Goal: Task Accomplishment & Management: Manage account settings

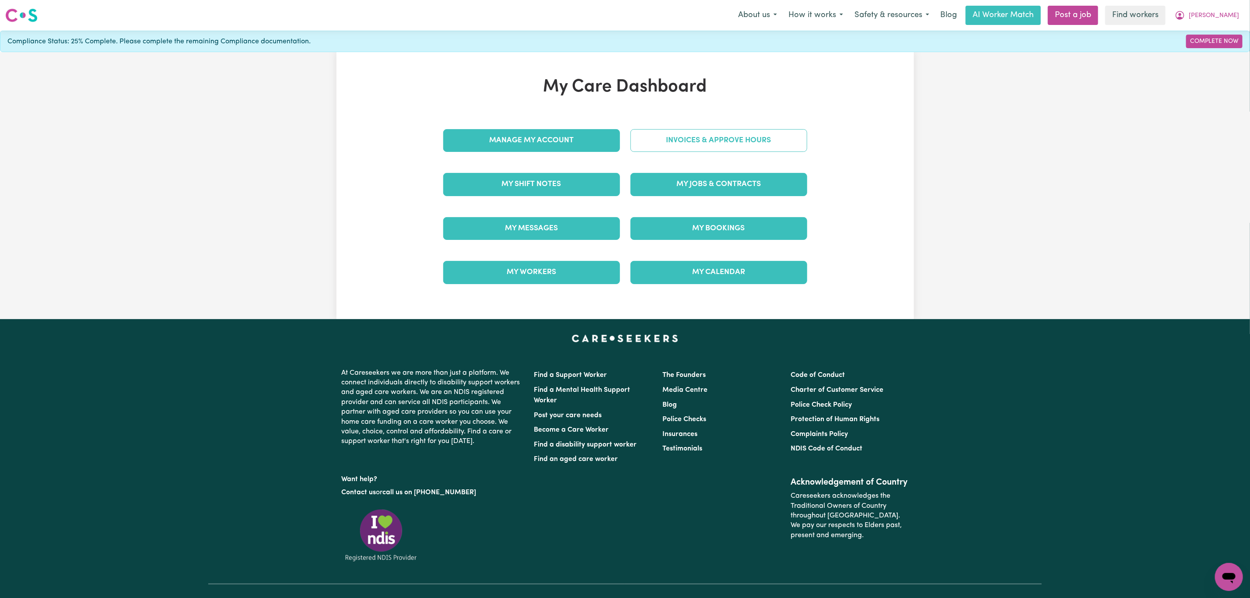
click at [682, 132] on link "Invoices & Approve Hours" at bounding box center [718, 140] width 177 height 23
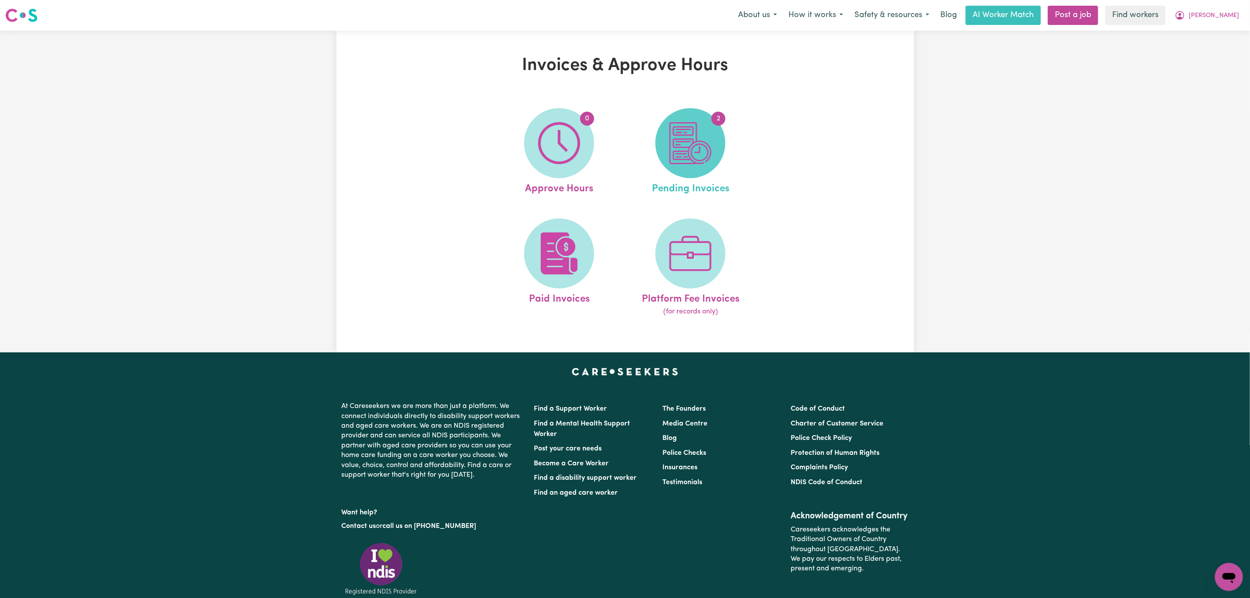
click at [680, 159] on img at bounding box center [690, 143] width 42 height 42
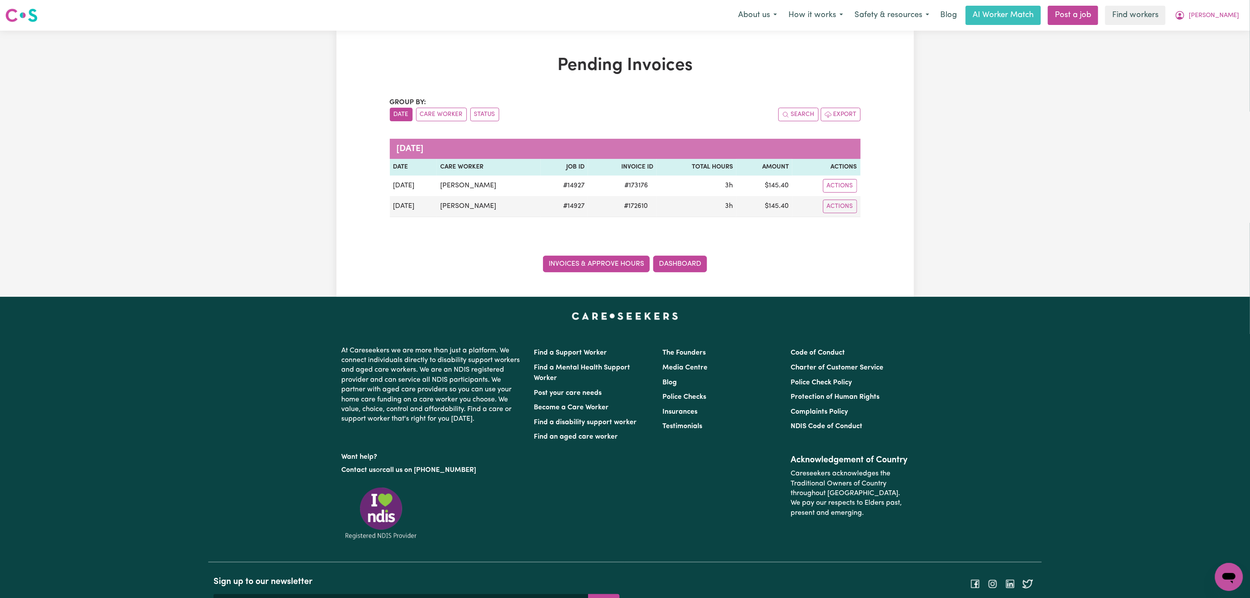
click at [592, 265] on link "Invoices & Approve Hours" at bounding box center [596, 264] width 107 height 17
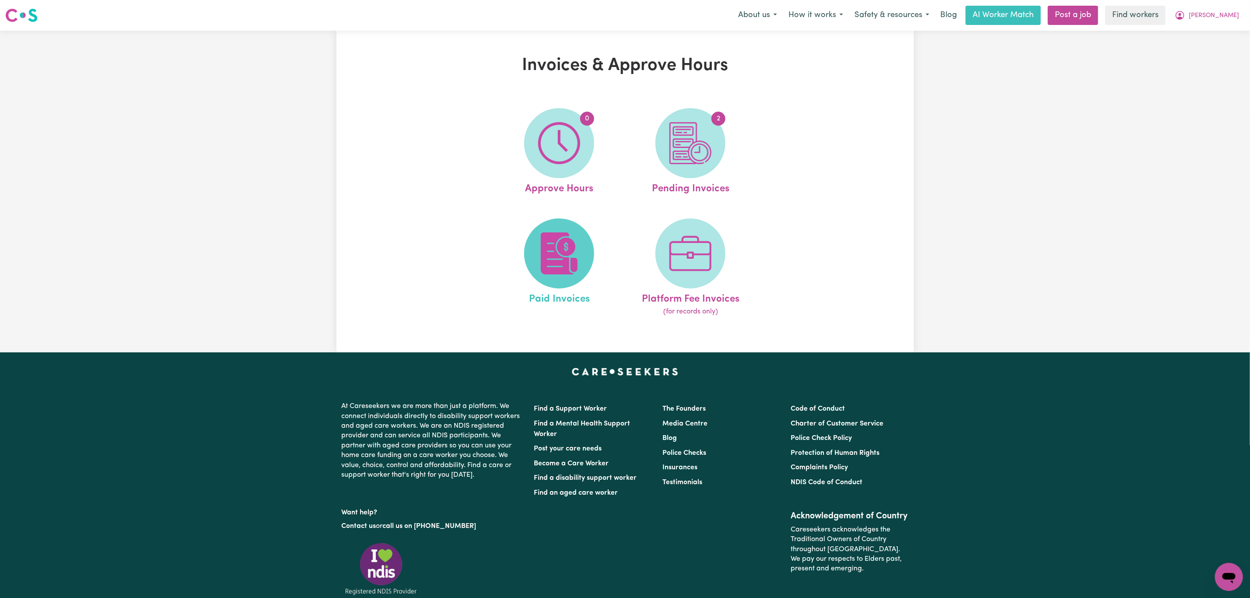
click at [532, 241] on span at bounding box center [559, 253] width 70 height 70
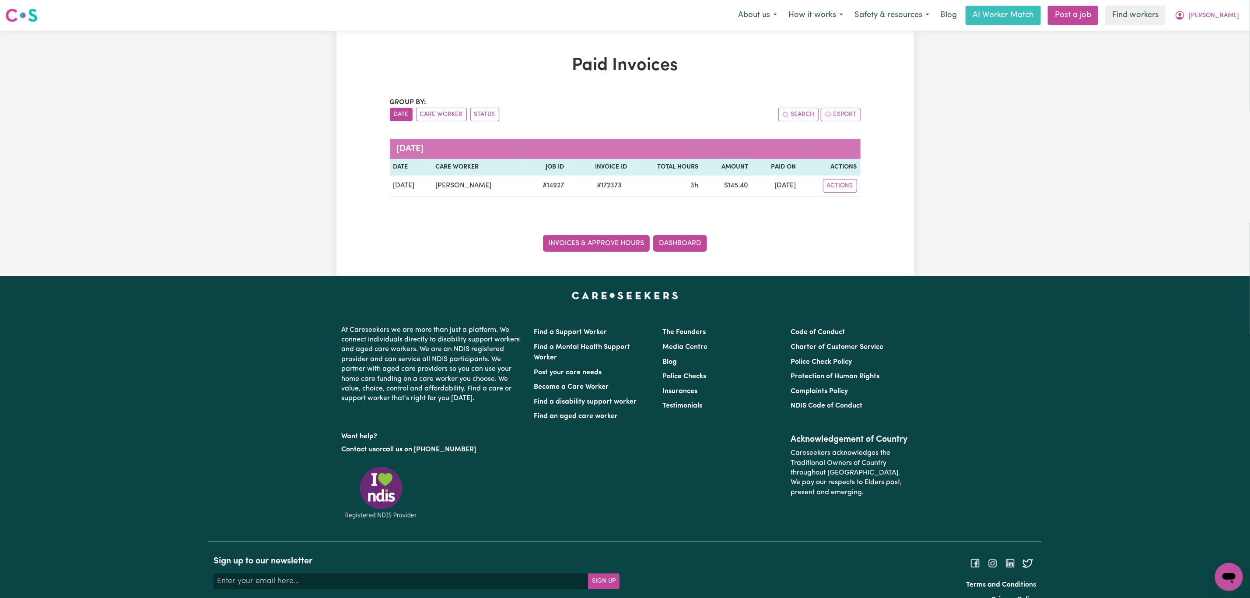
click at [574, 249] on link "Invoices & Approve Hours" at bounding box center [596, 243] width 107 height 17
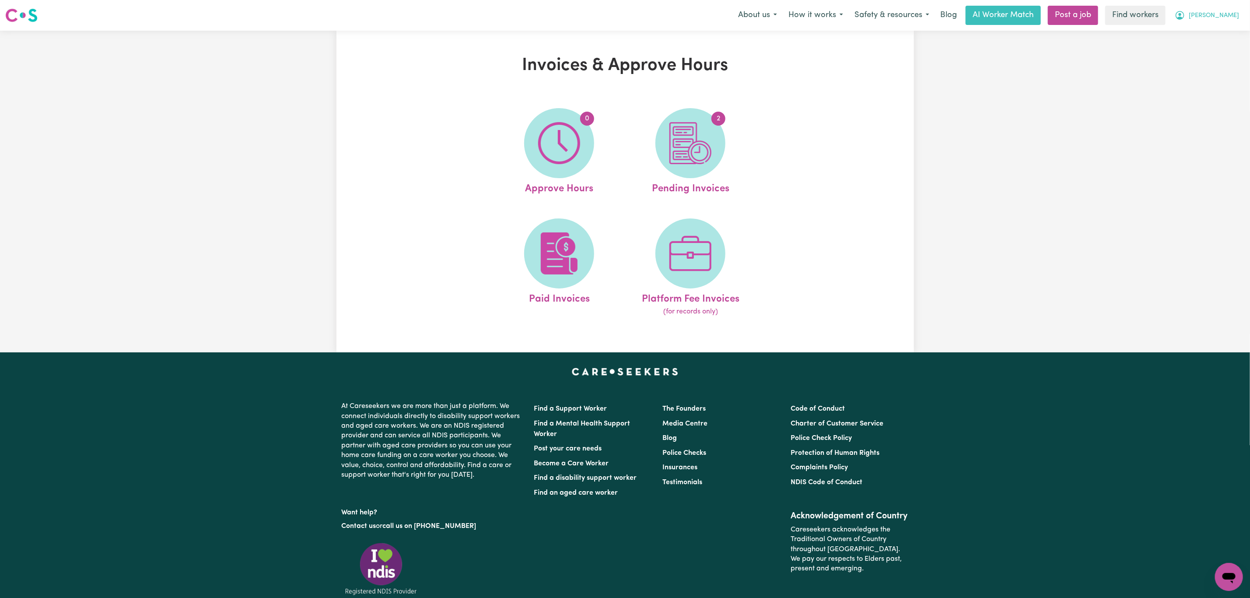
click at [1236, 14] on button "[PERSON_NAME]" at bounding box center [1207, 15] width 76 height 18
click at [1214, 34] on link "My Dashboard" at bounding box center [1209, 34] width 69 height 17
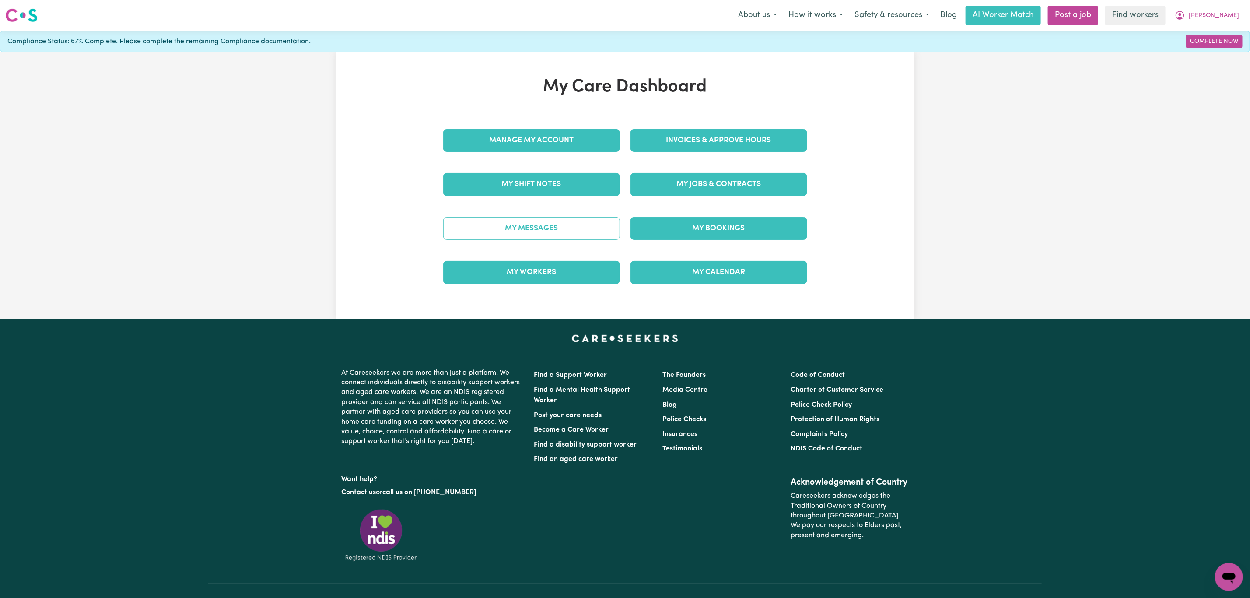
click at [547, 234] on link "My Messages" at bounding box center [531, 228] width 177 height 23
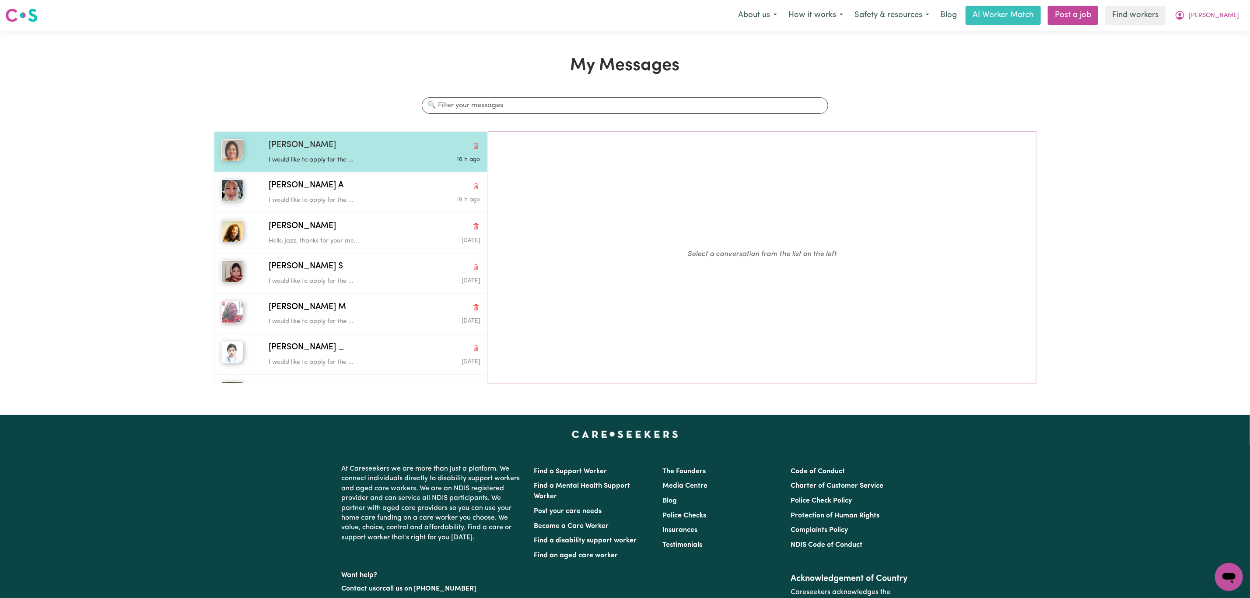
click at [410, 166] on div "[PERSON_NAME] would like to apply for the ... 16 h ago" at bounding box center [350, 152] width 273 height 40
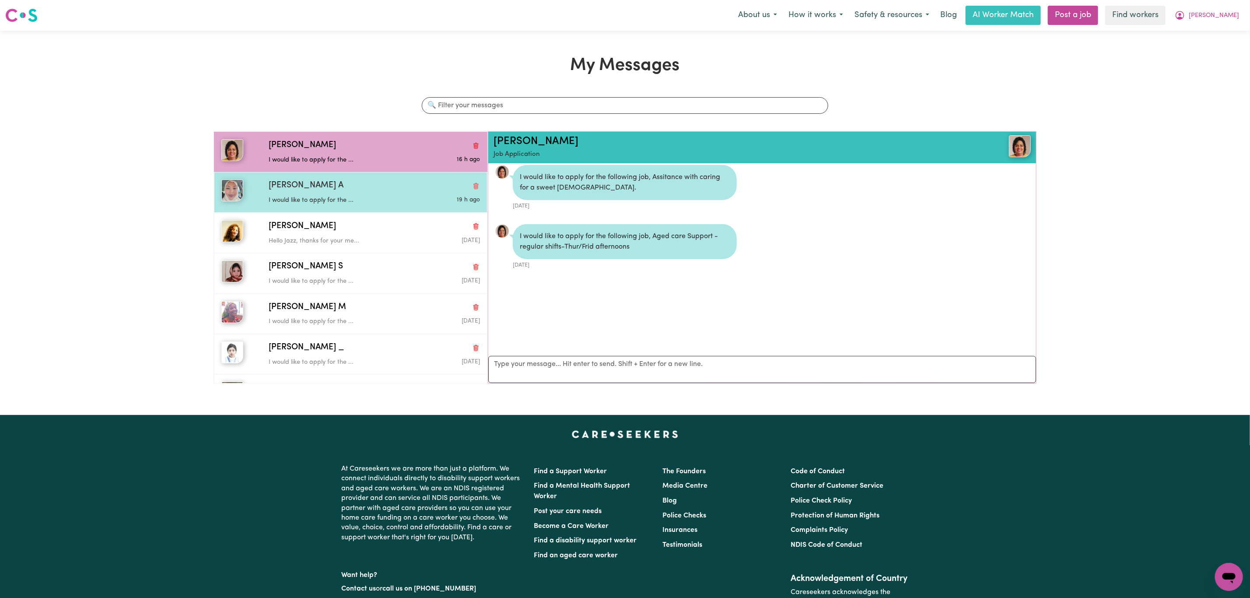
click at [382, 184] on div "[PERSON_NAME] A" at bounding box center [374, 185] width 211 height 13
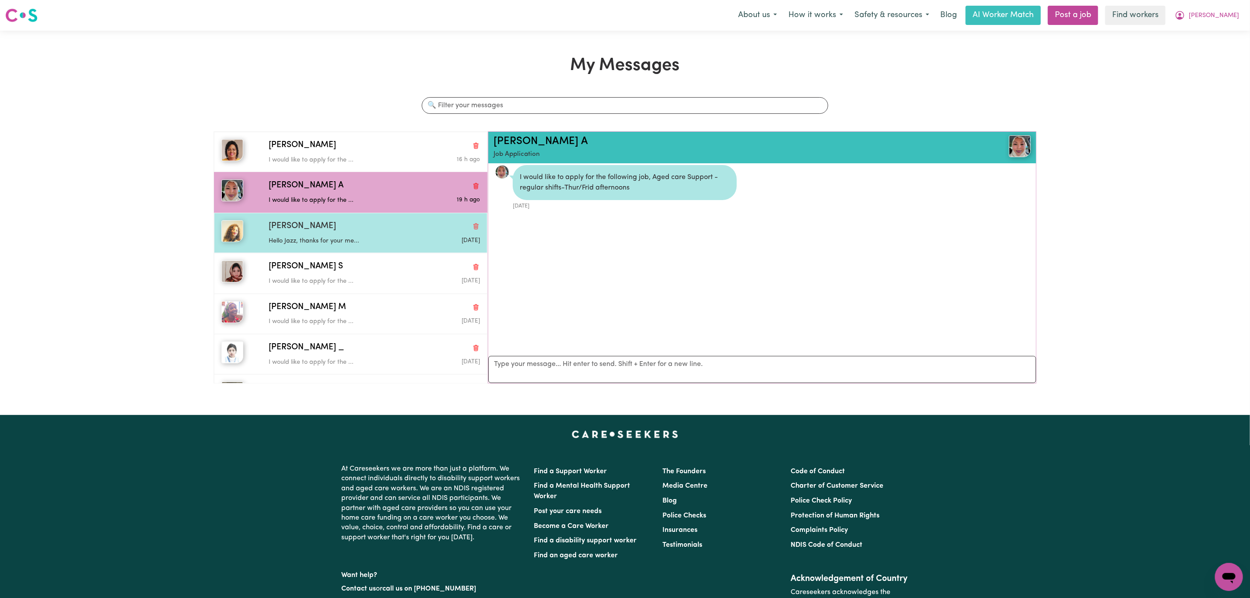
click at [373, 234] on div "Hello Jazz, thanks for your me..." at bounding box center [339, 239] width 141 height 13
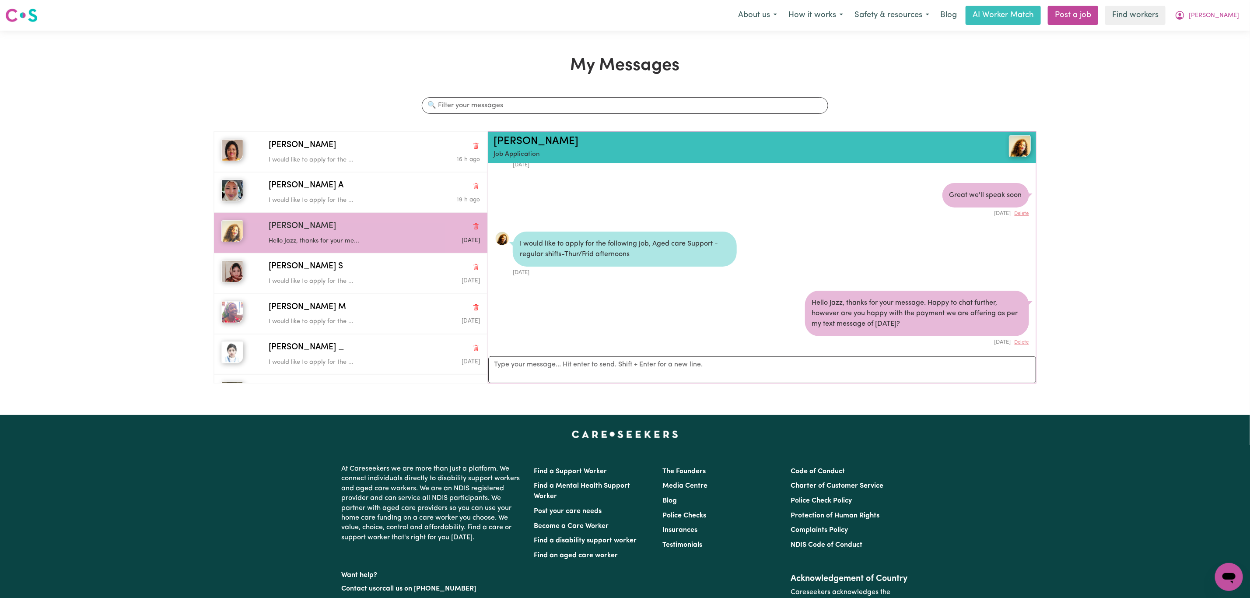
scroll to position [562, 0]
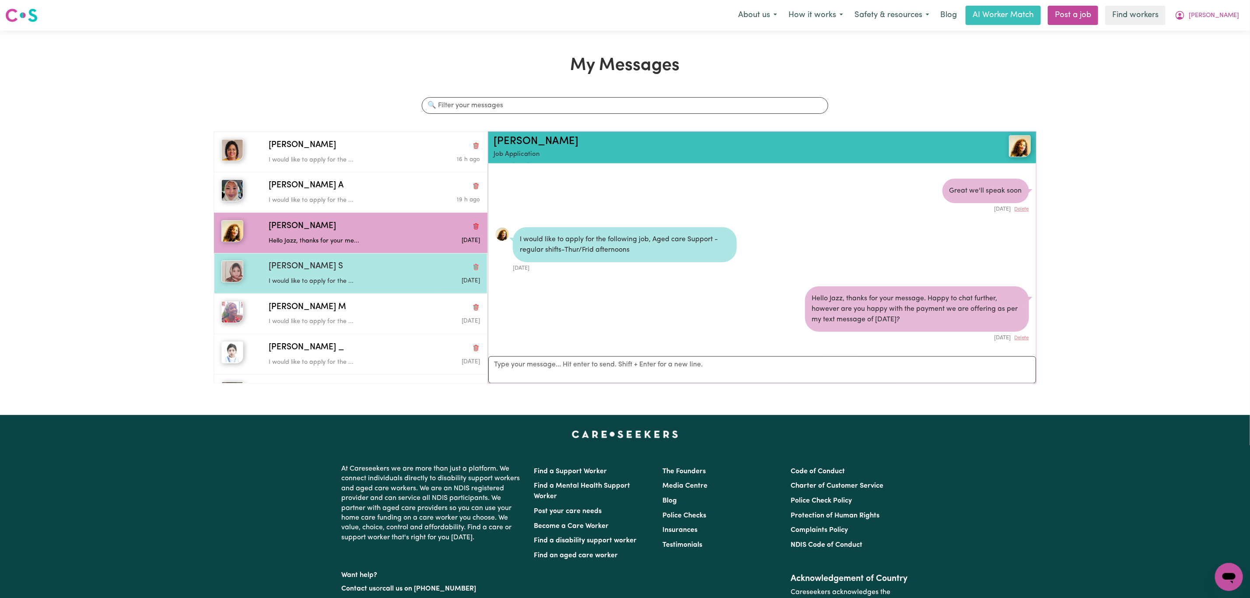
click at [302, 282] on p "I would like to apply for the ..." at bounding box center [339, 282] width 141 height 10
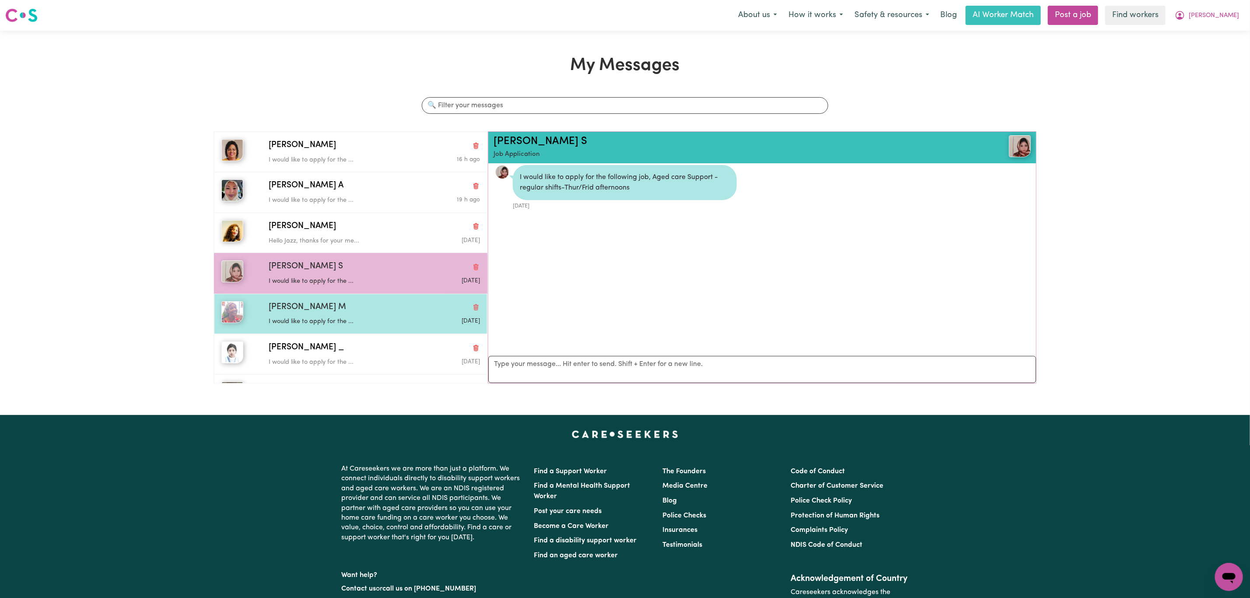
scroll to position [6, 0]
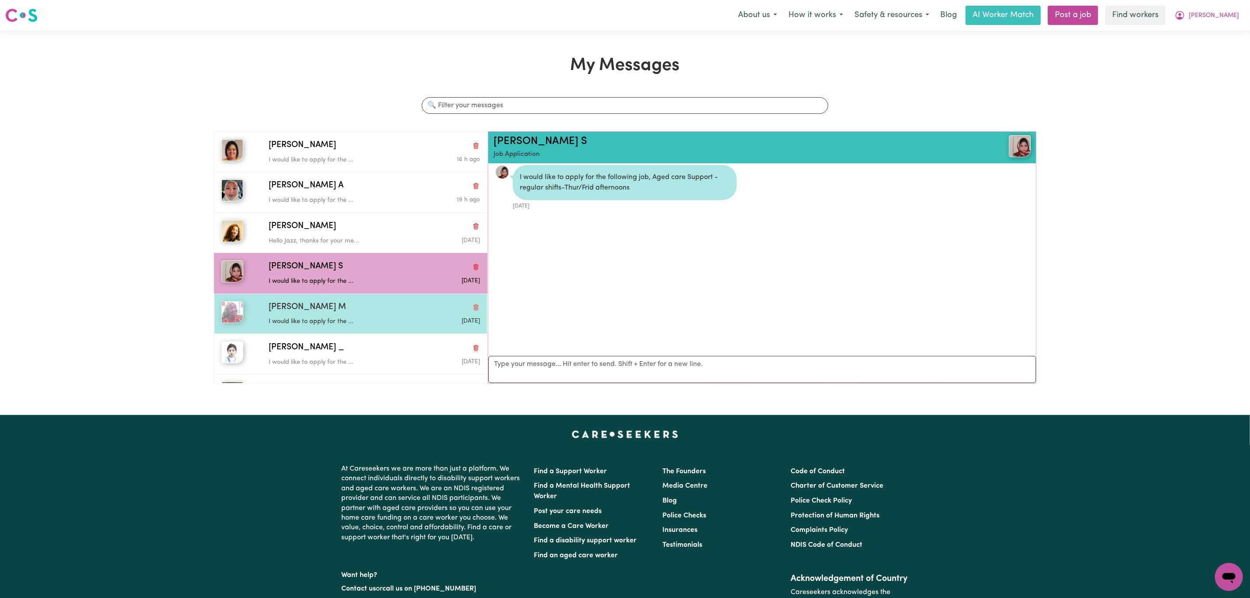
click at [314, 304] on div "[PERSON_NAME] M" at bounding box center [374, 307] width 211 height 13
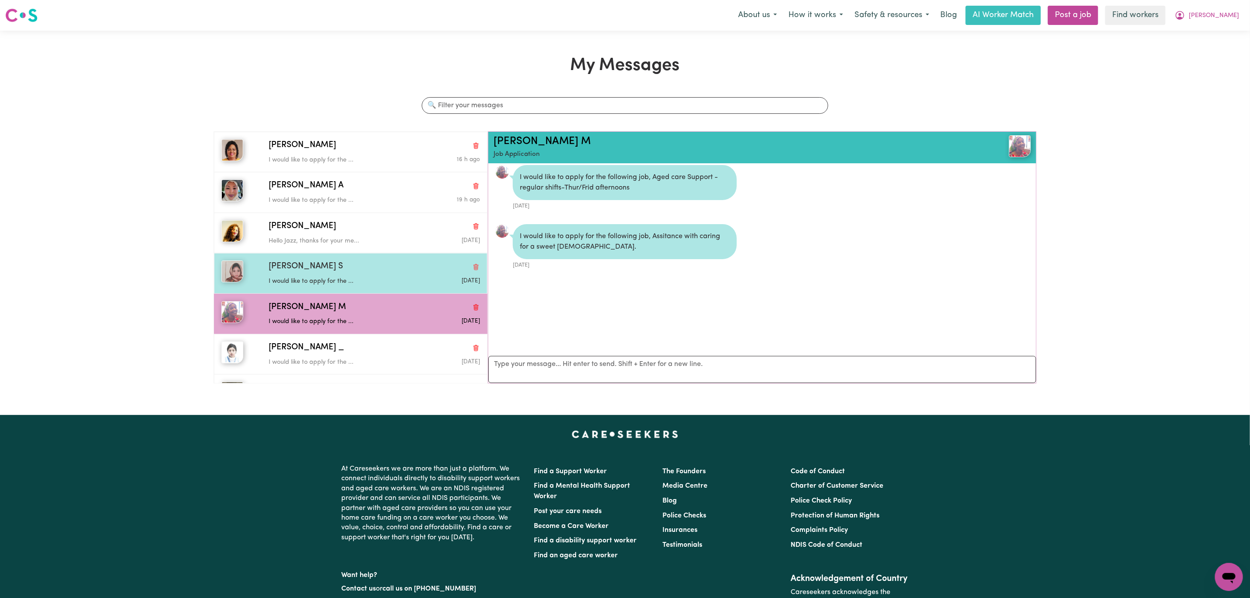
click at [339, 264] on div "[PERSON_NAME] S" at bounding box center [374, 266] width 211 height 13
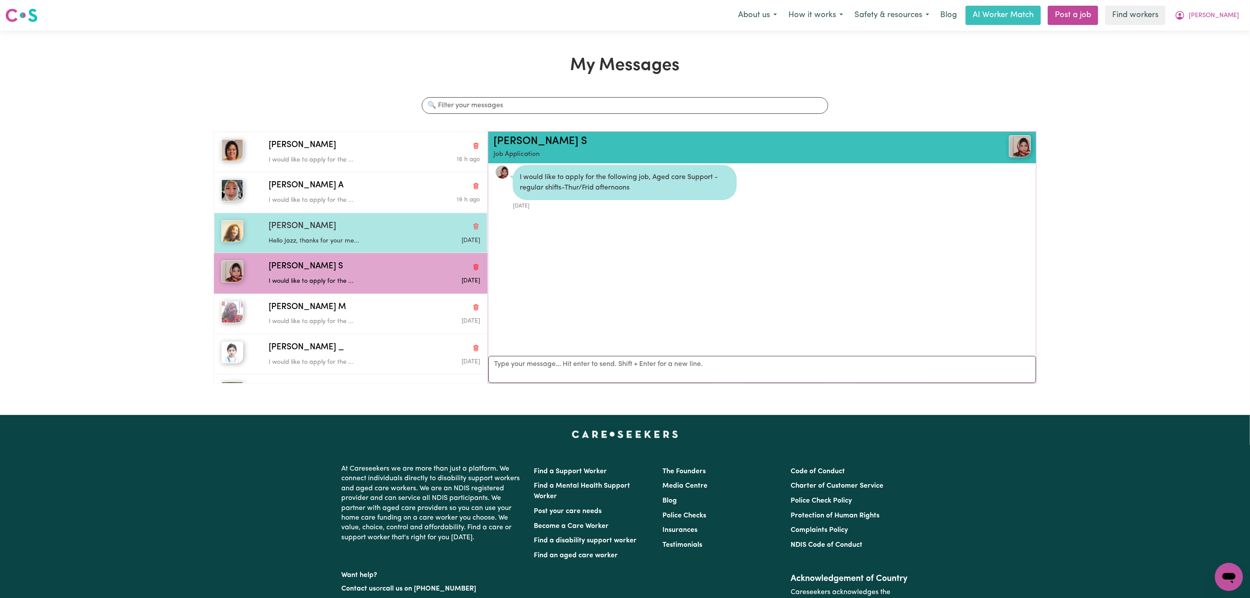
click at [352, 239] on p "Hello Jazz, thanks for your me..." at bounding box center [339, 241] width 141 height 10
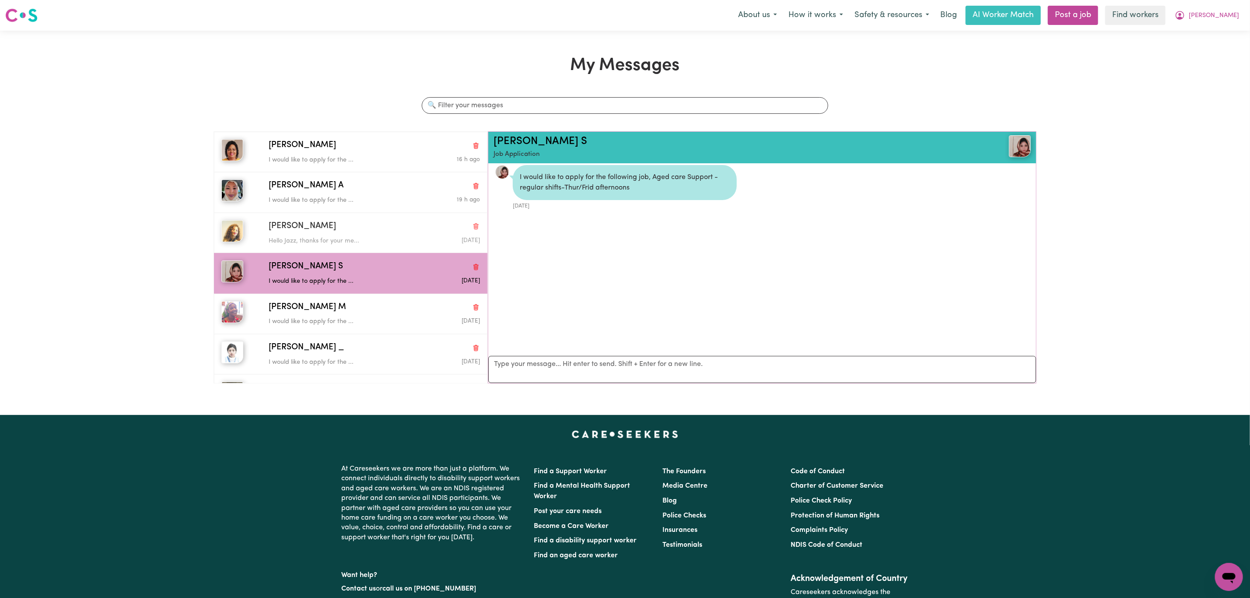
scroll to position [562, 0]
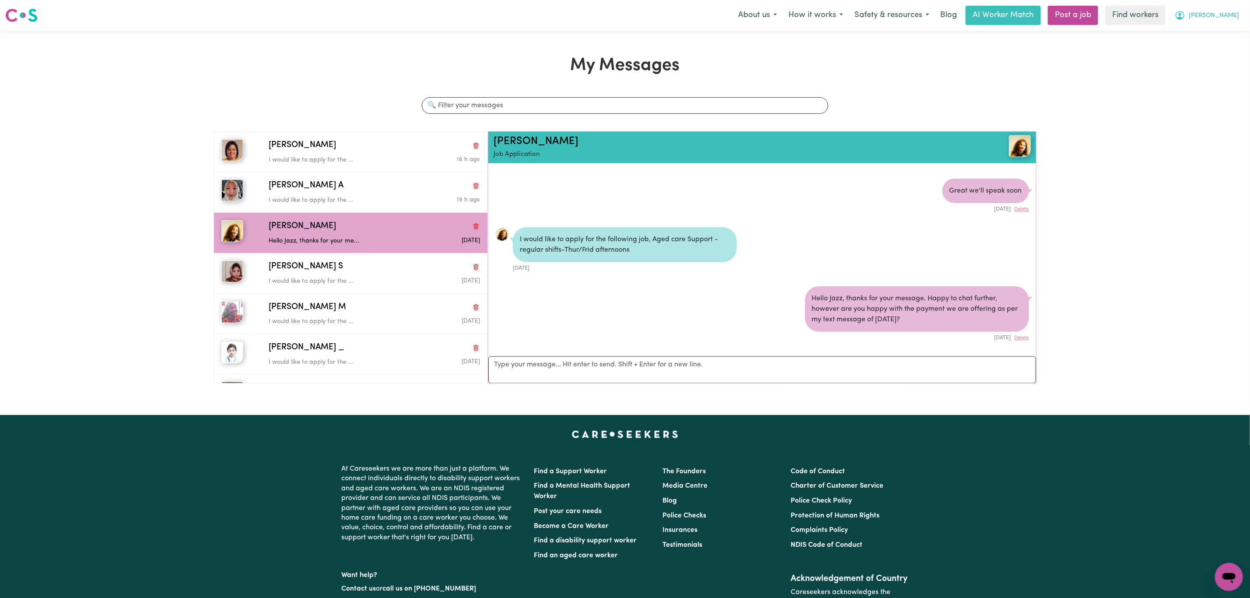
click at [1240, 12] on button "[PERSON_NAME]" at bounding box center [1207, 15] width 76 height 18
click at [1222, 27] on link "My Dashboard" at bounding box center [1209, 34] width 69 height 17
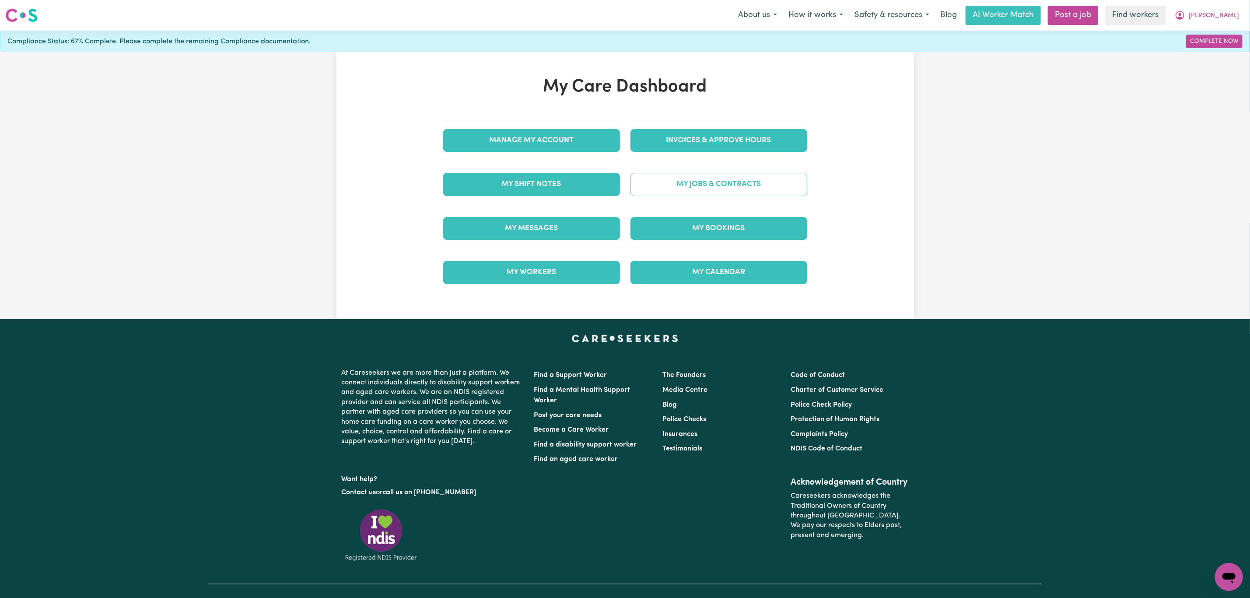
click at [726, 179] on link "My Jobs & Contracts" at bounding box center [718, 184] width 177 height 23
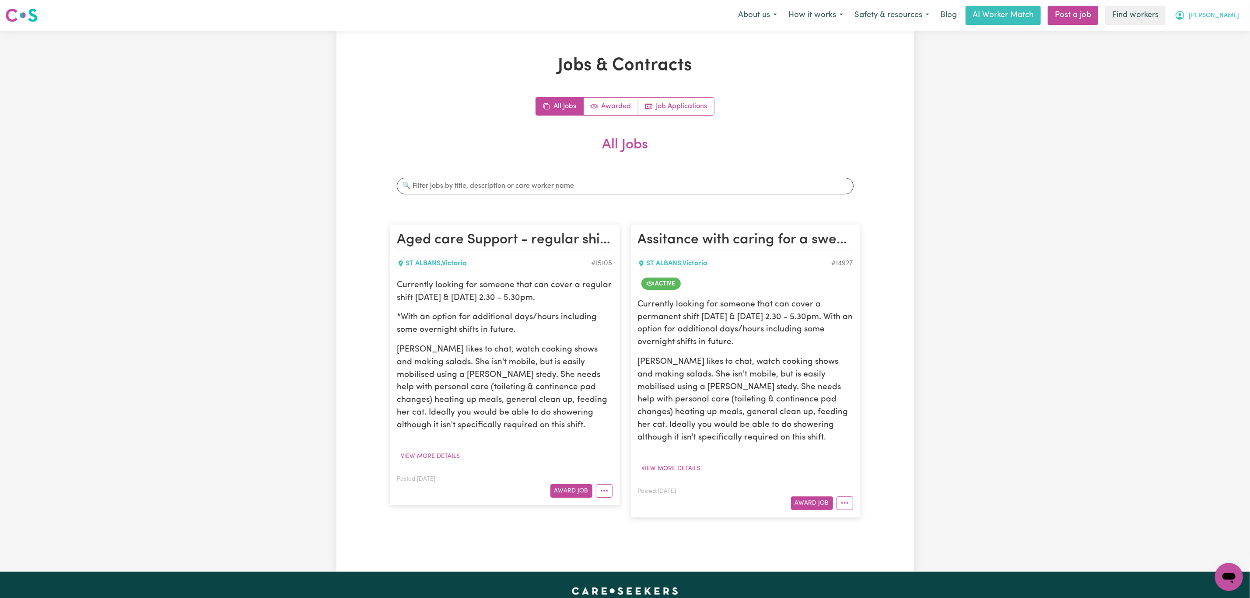
click at [1185, 17] on icon "My Account" at bounding box center [1180, 15] width 11 height 11
click at [1199, 39] on link "My Dashboard" at bounding box center [1209, 34] width 69 height 17
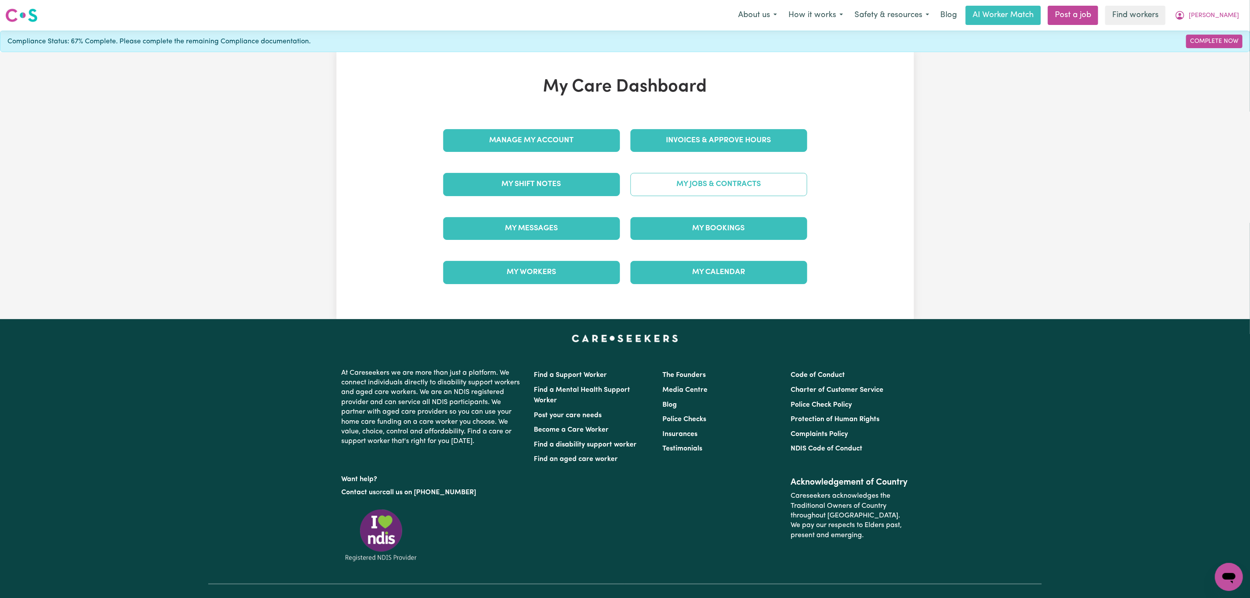
click at [669, 196] on link "My Jobs & Contracts" at bounding box center [718, 184] width 177 height 23
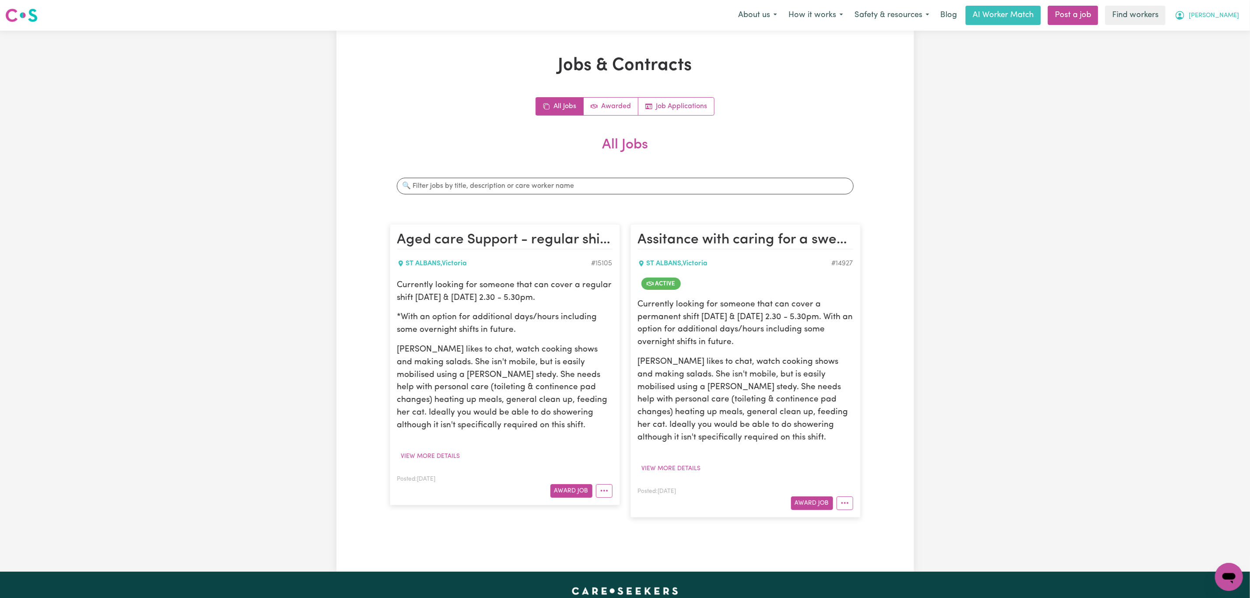
click at [1229, 12] on span "[PERSON_NAME]" at bounding box center [1214, 16] width 50 height 10
click at [1208, 29] on link "My Dashboard" at bounding box center [1209, 34] width 69 height 17
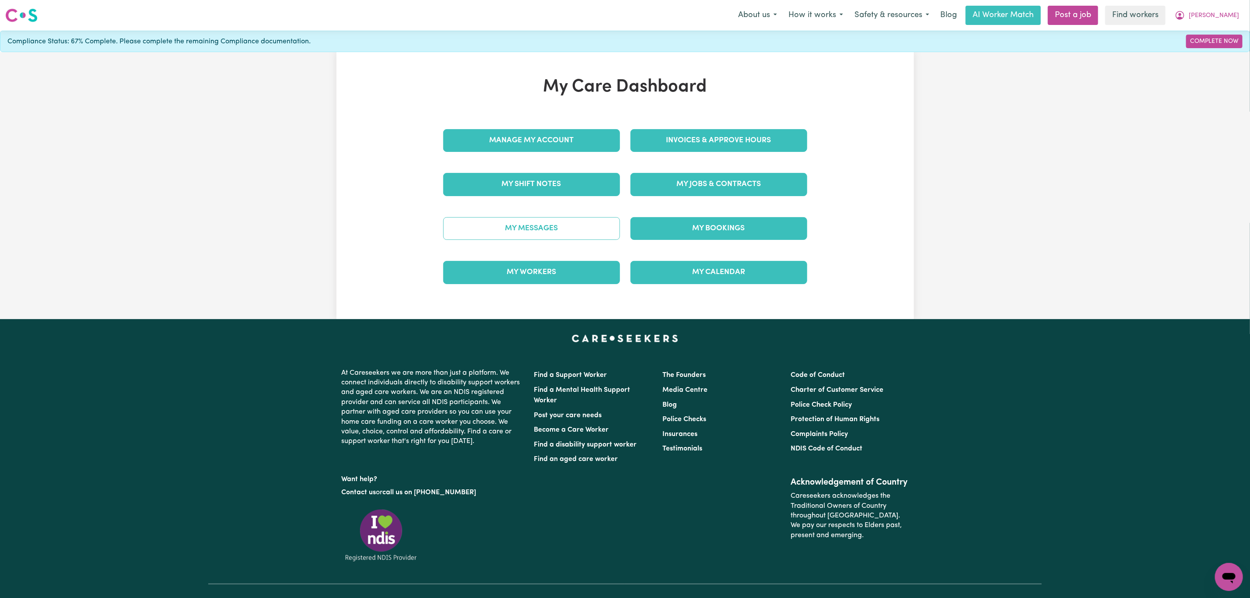
click at [553, 221] on link "My Messages" at bounding box center [531, 228] width 177 height 23
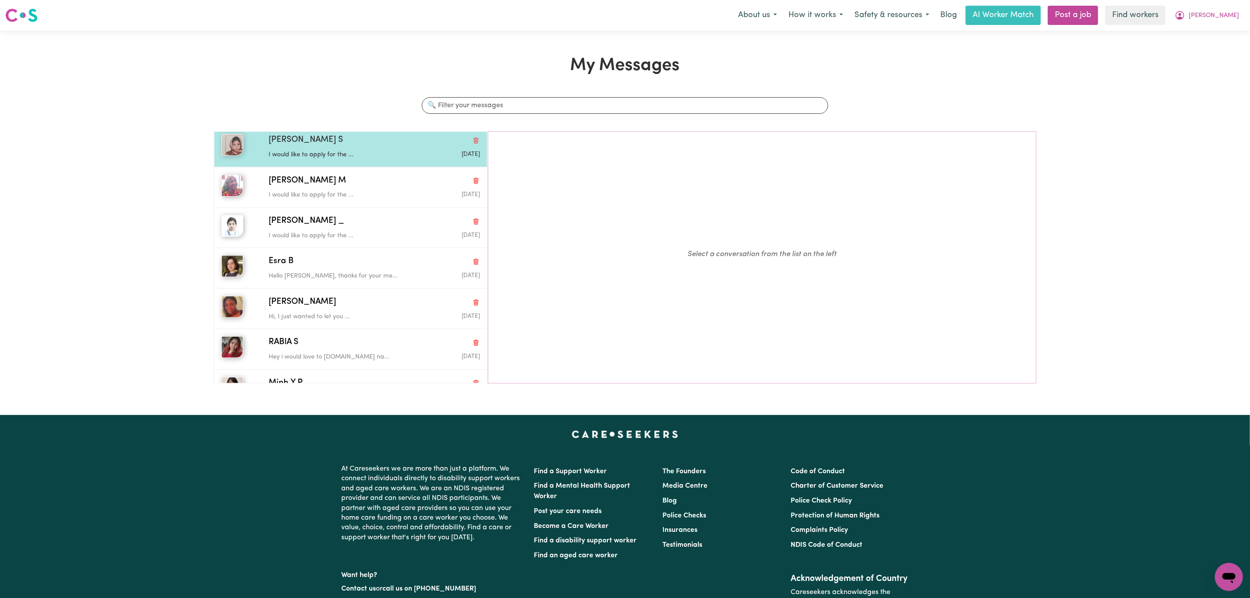
scroll to position [131, 0]
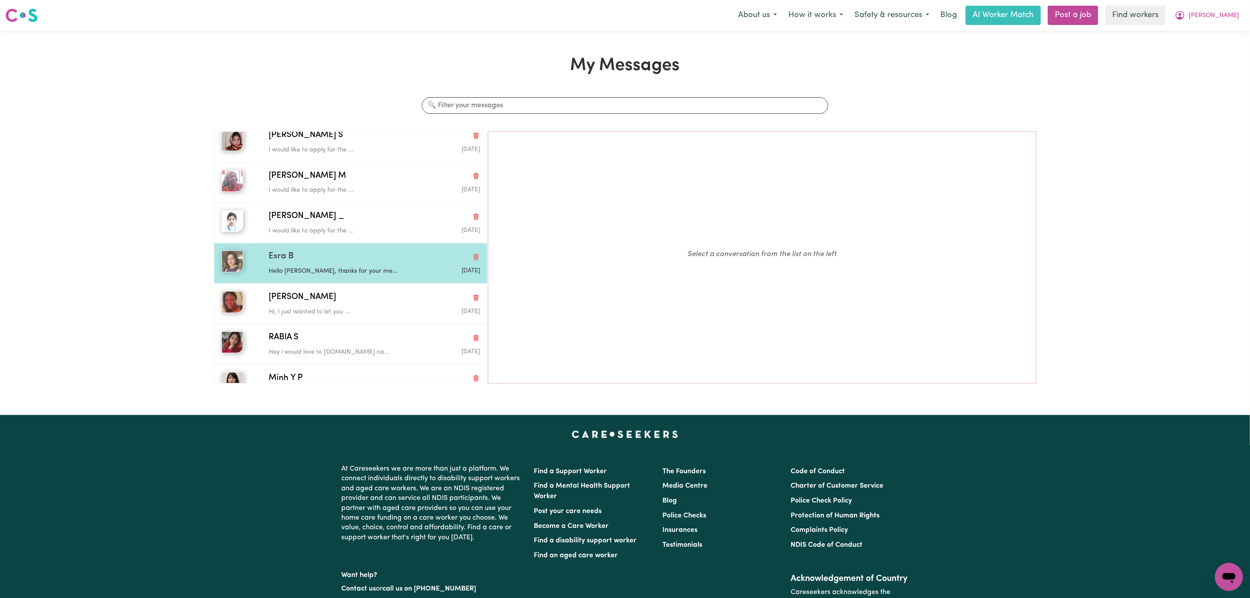
click at [340, 258] on div "Esra B" at bounding box center [374, 256] width 211 height 13
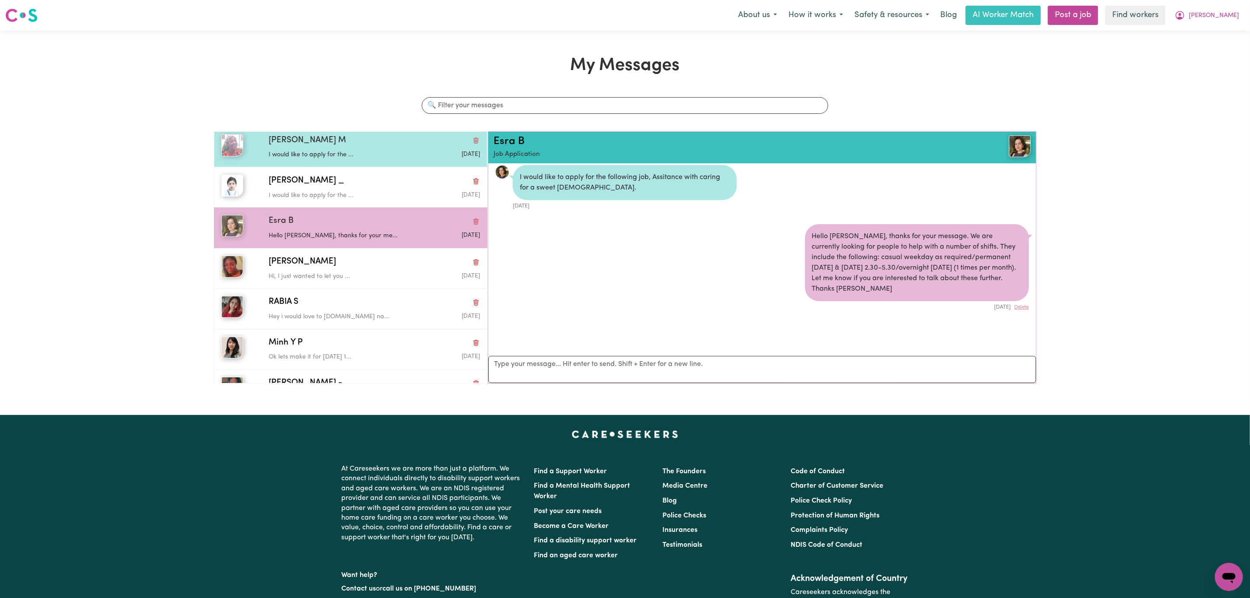
scroll to position [197, 0]
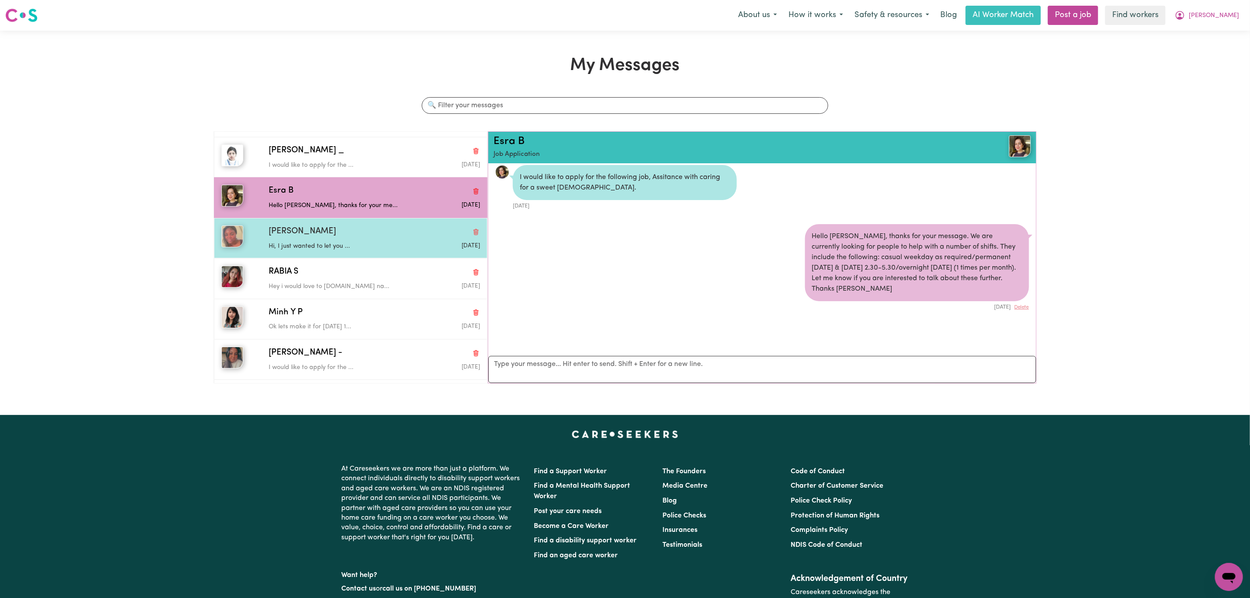
click at [344, 248] on p "Hi, I just wanted to let you ..." at bounding box center [339, 247] width 141 height 10
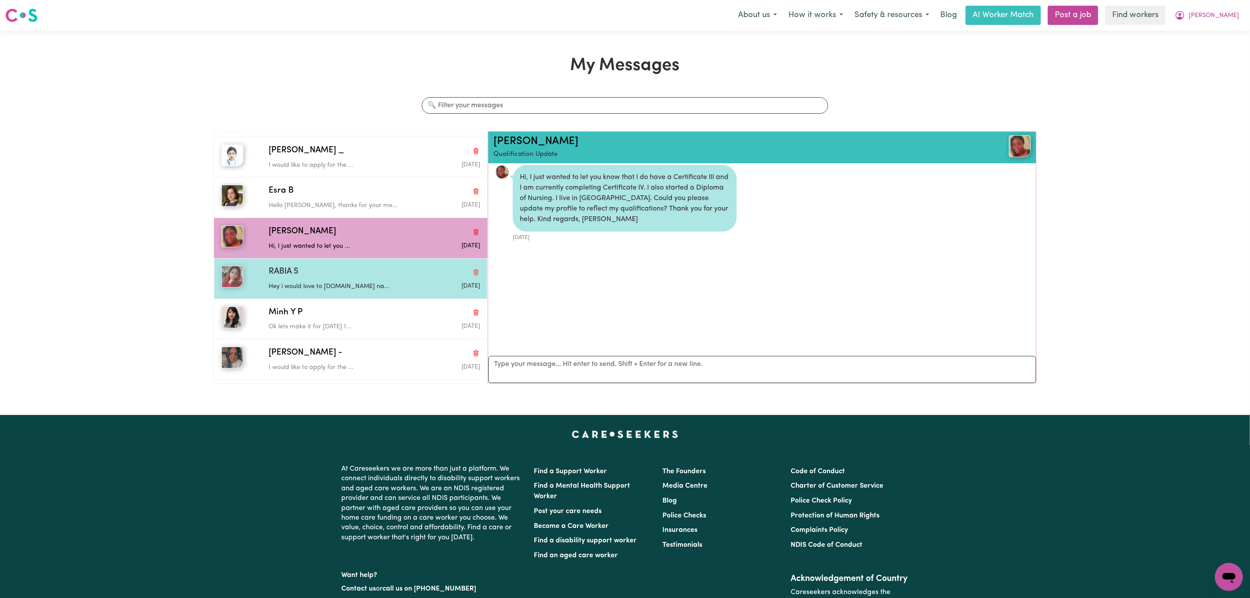
click at [381, 278] on div "RABIA S" at bounding box center [374, 272] width 211 height 13
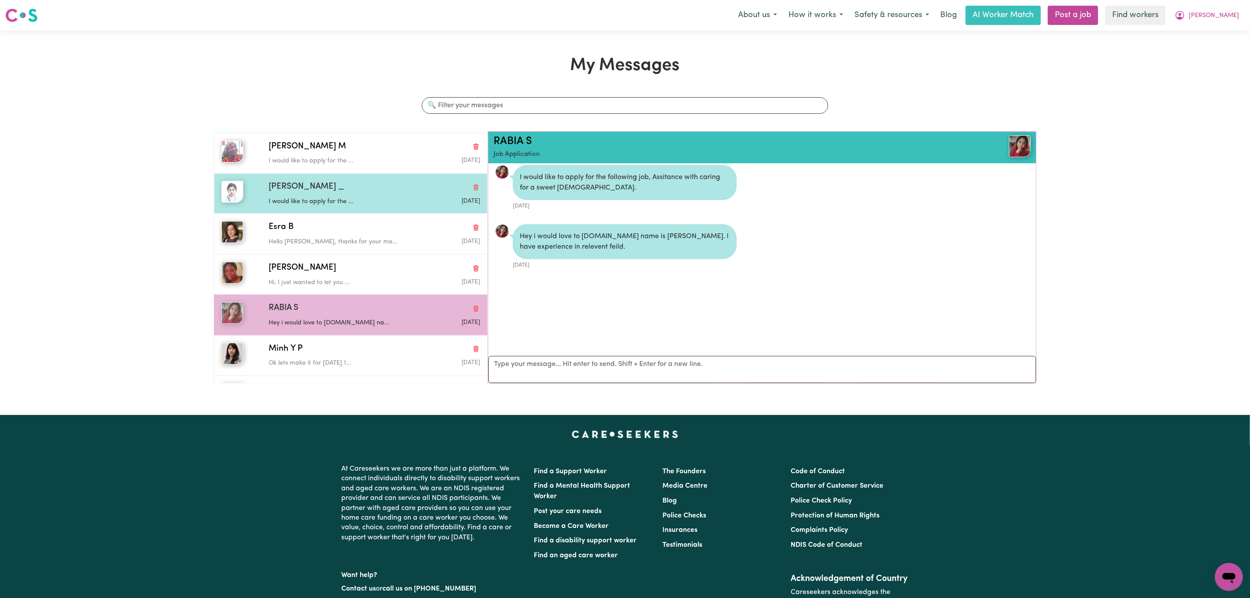
scroll to position [0, 0]
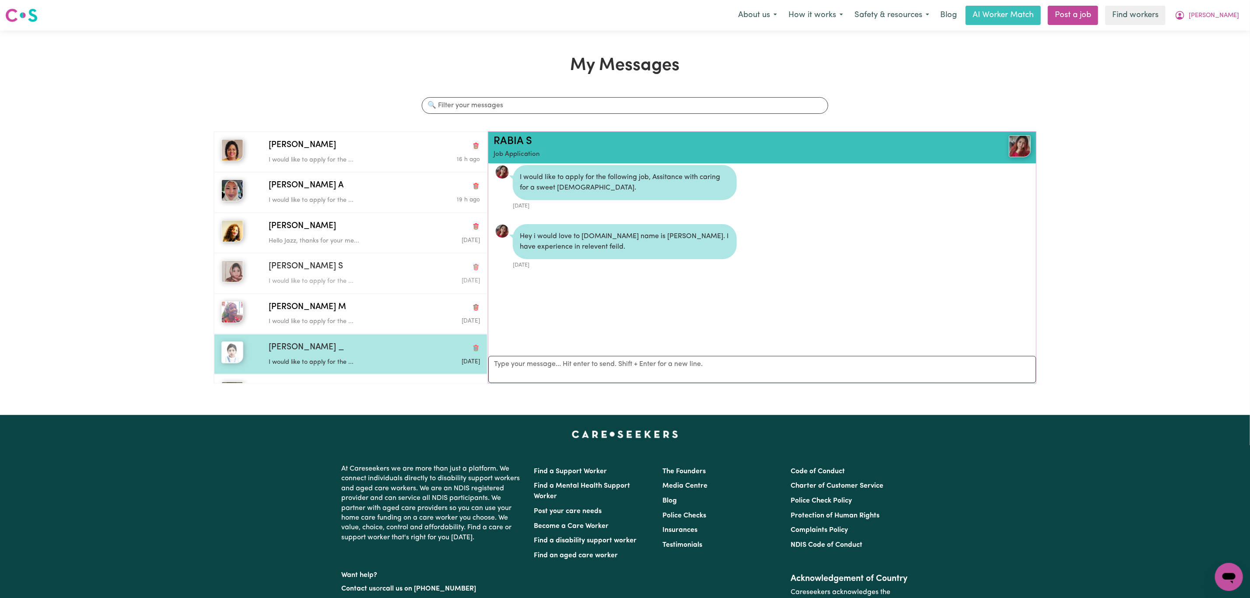
click at [381, 269] on div "[PERSON_NAME] S" at bounding box center [374, 266] width 211 height 13
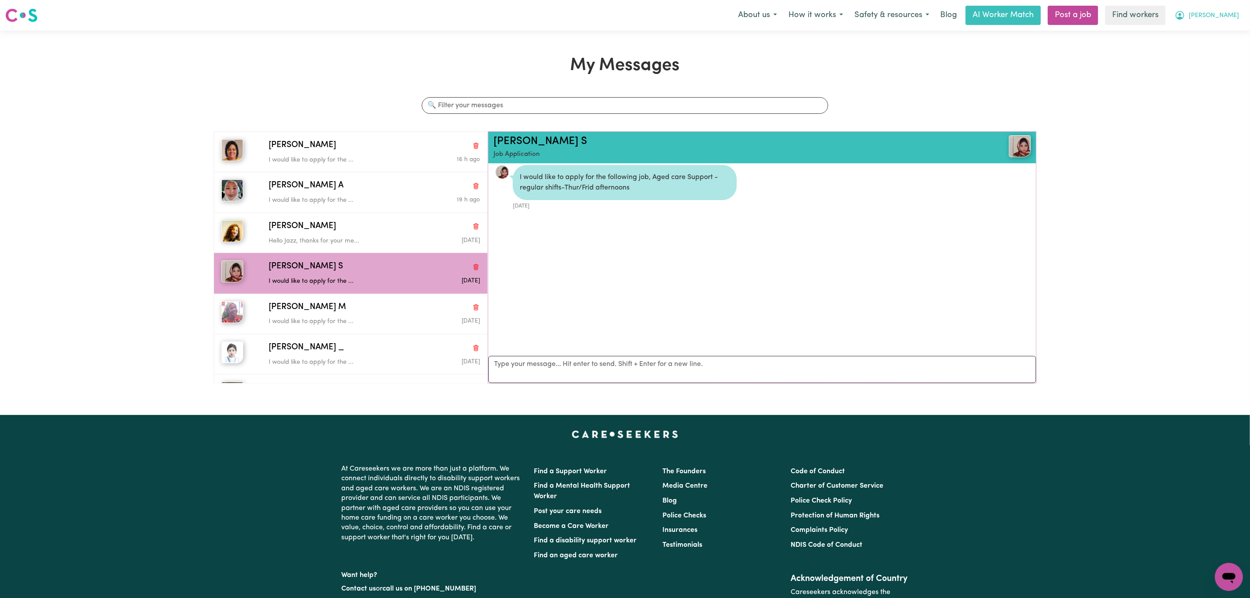
click at [1236, 11] on button "[PERSON_NAME]" at bounding box center [1207, 15] width 76 height 18
click at [1208, 52] on link "Logout" at bounding box center [1209, 50] width 69 height 17
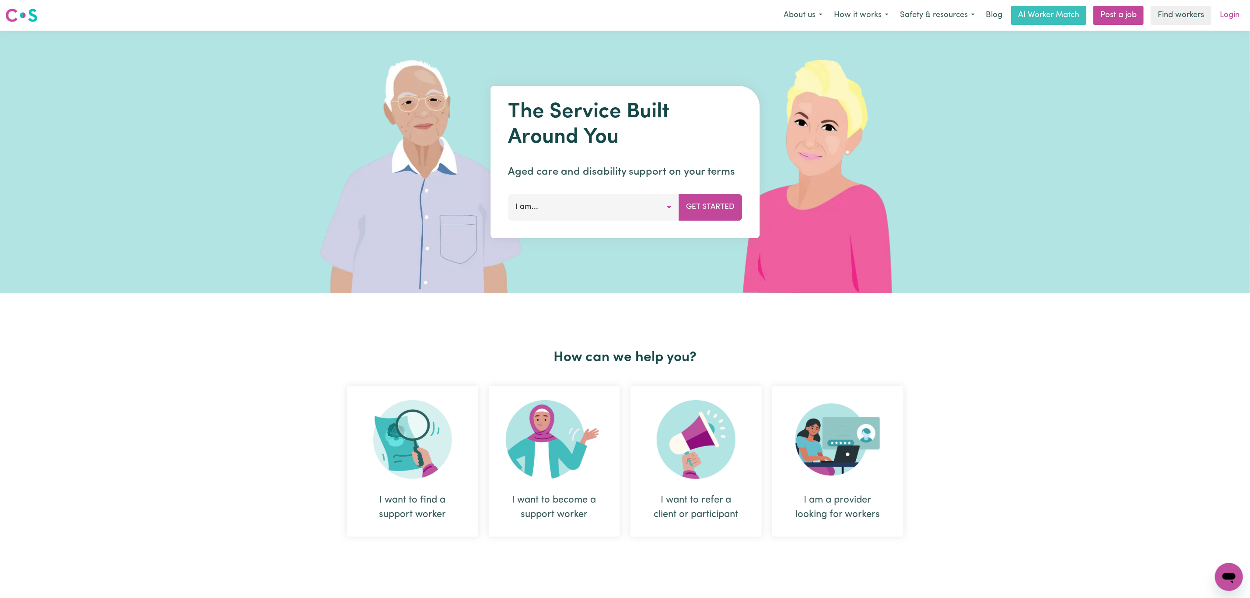
click at [1225, 23] on link "Login" at bounding box center [1230, 15] width 30 height 19
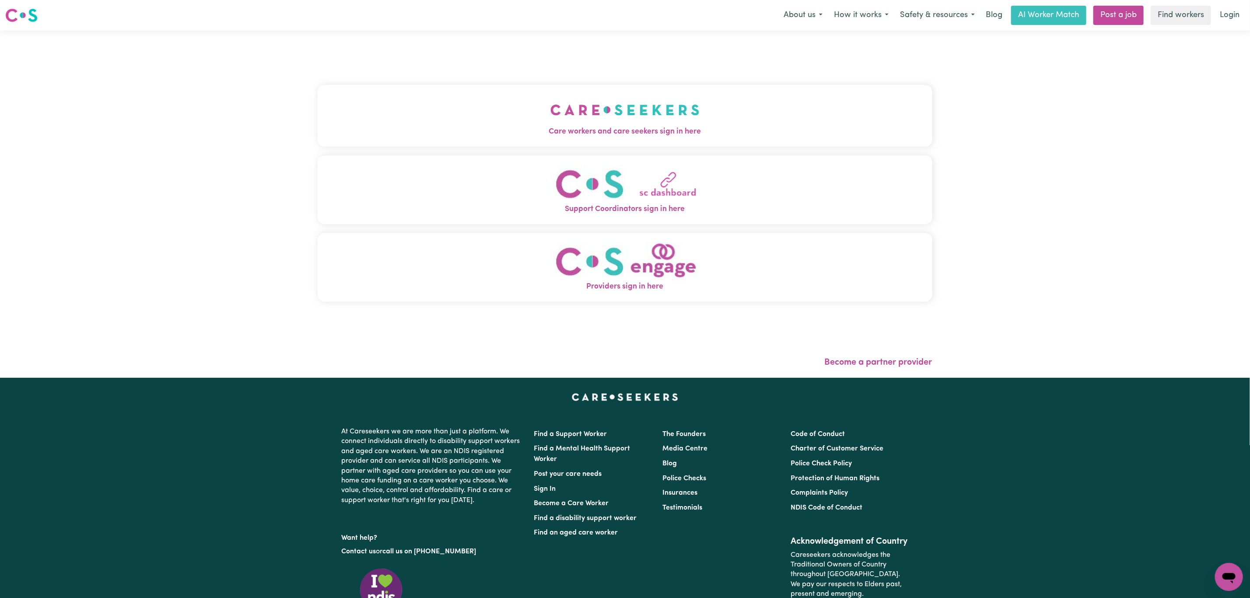
click at [672, 112] on button "Care workers and care seekers sign in here" at bounding box center [625, 115] width 615 height 61
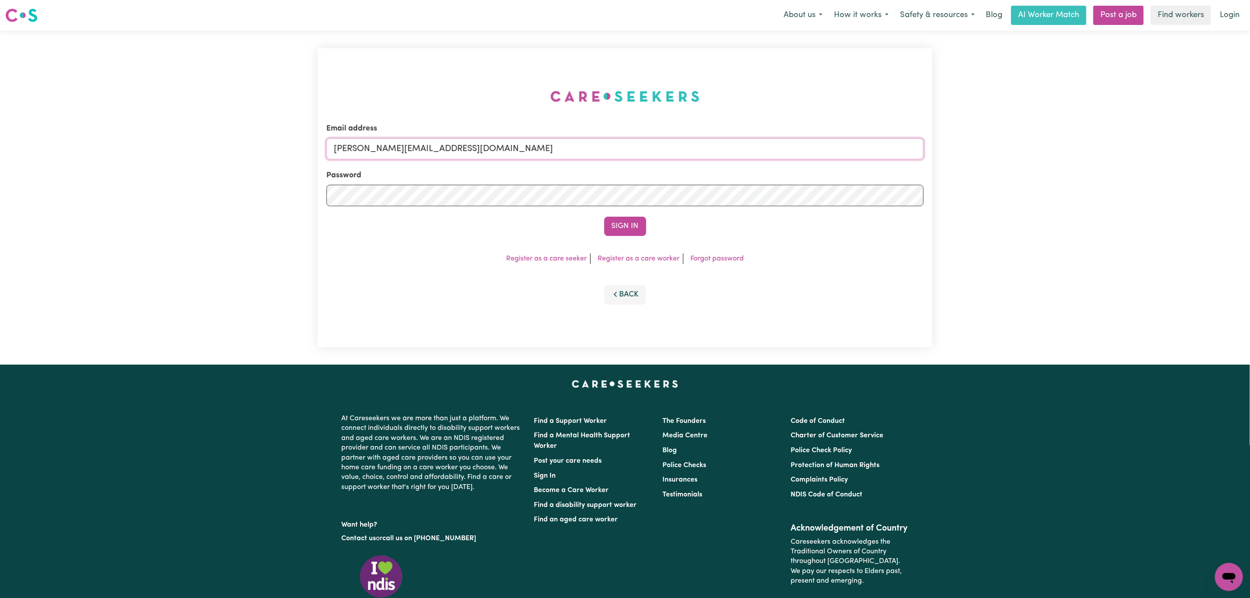
click at [393, 152] on input "[PERSON_NAME][EMAIL_ADDRESS][DOMAIN_NAME]" at bounding box center [624, 148] width 597 height 21
drag, startPoint x: 445, startPoint y: 161, endPoint x: 591, endPoint y: 176, distance: 146.4
click at [585, 166] on form "Email address [EMAIL_ADDRESS][PERSON_NAME][DOMAIN_NAME] Password Sign In" at bounding box center [624, 179] width 597 height 113
drag, startPoint x: 478, startPoint y: 129, endPoint x: 428, endPoint y: 140, distance: 51.3
click at [478, 129] on div "Email address [EMAIL_ADDRESS][PERSON_NAME][DOMAIN_NAME]" at bounding box center [624, 141] width 597 height 36
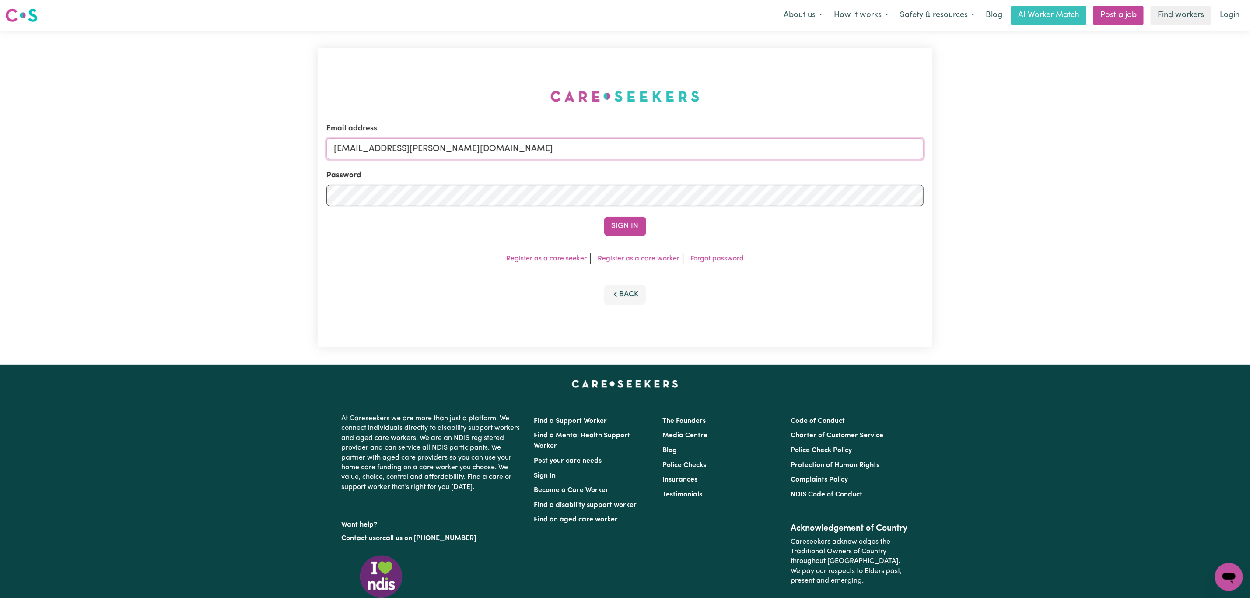
drag, startPoint x: 379, startPoint y: 148, endPoint x: 599, endPoint y: 160, distance: 220.0
click at [599, 160] on form "Email address [EMAIL_ADDRESS][PERSON_NAME][DOMAIN_NAME] Password Sign In" at bounding box center [624, 179] width 597 height 113
paste input "[EMAIL_ADDRESS][DOMAIN_NAME]"
type input "[EMAIL_ADDRESS][DOMAIN_NAME]"
click at [630, 226] on button "Sign In" at bounding box center [625, 226] width 42 height 19
